Goal: Information Seeking & Learning: Learn about a topic

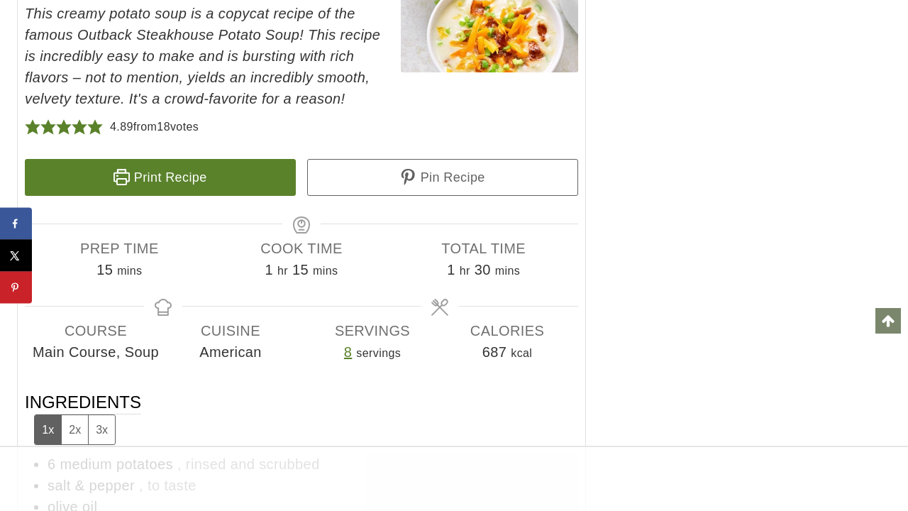
scroll to position [6860, 0]
